Goal: Task Accomplishment & Management: Manage account settings

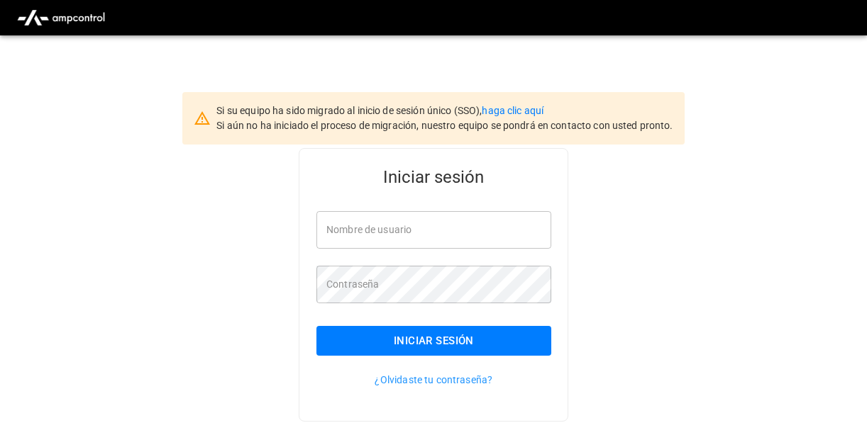
type input "**********"
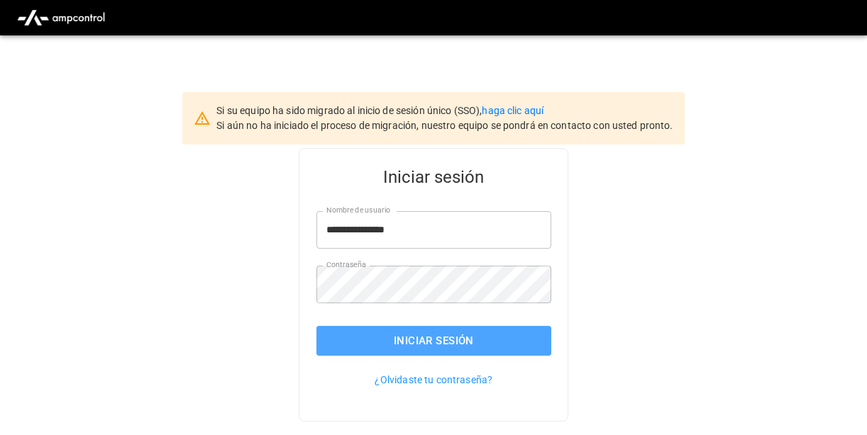
click at [439, 327] on button "Iniciar sesión" at bounding box center [433, 341] width 235 height 30
